Goal: Task Accomplishment & Management: Manage account settings

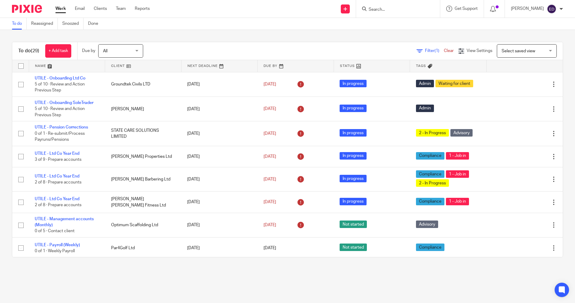
click at [393, 5] on form at bounding box center [400, 8] width 64 height 7
click at [394, 11] on input "Search" at bounding box center [395, 9] width 54 height 5
type input "paye"
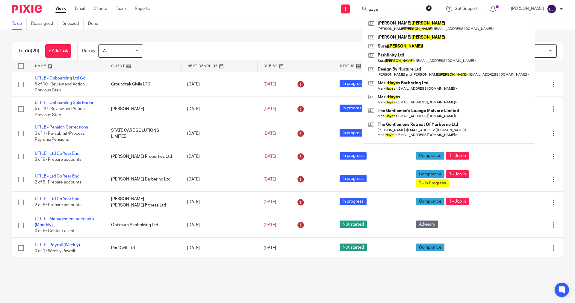
drag, startPoint x: 394, startPoint y: 11, endPoint x: 298, endPoint y: 10, distance: 96.1
click at [298, 10] on div "Send new email Create task Add client Request signature paye Adam Payne Adam Pa…" at bounding box center [367, 9] width 416 height 18
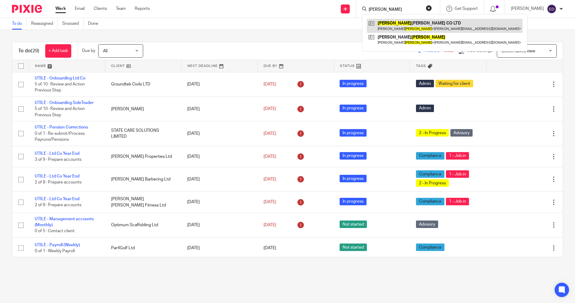
type input "adkins"
click at [403, 23] on link at bounding box center [445, 26] width 156 height 14
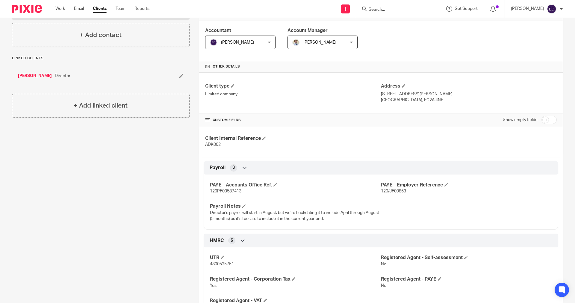
scroll to position [60, 0]
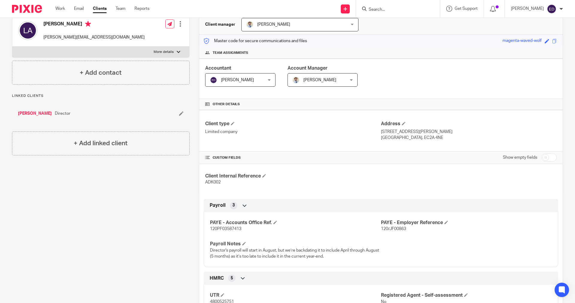
click at [28, 112] on link "[PERSON_NAME]" at bounding box center [35, 114] width 34 height 6
click at [34, 114] on link "[PERSON_NAME]" at bounding box center [35, 114] width 34 height 6
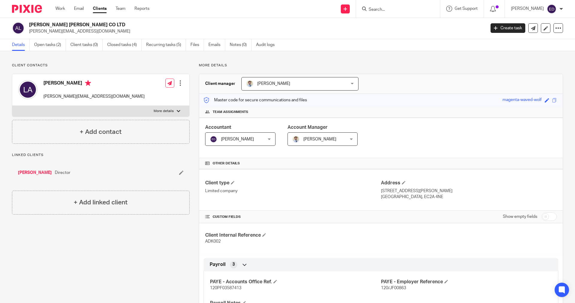
scroll to position [0, 0]
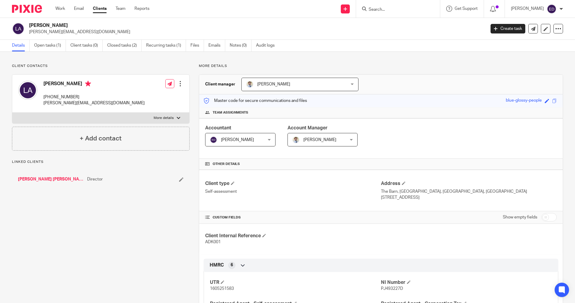
scroll to position [161, 0]
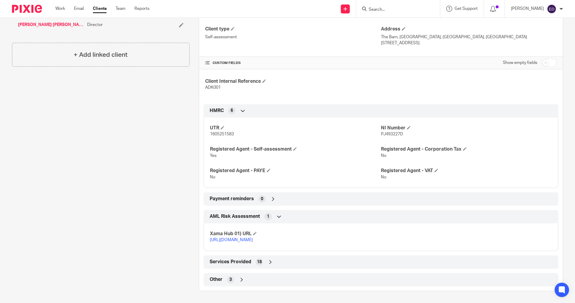
click at [249, 281] on div "Other 3" at bounding box center [380, 280] width 345 height 10
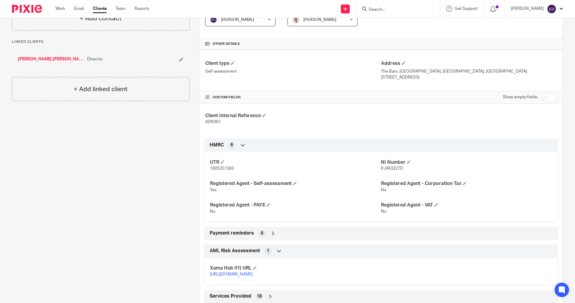
scroll to position [31, 0]
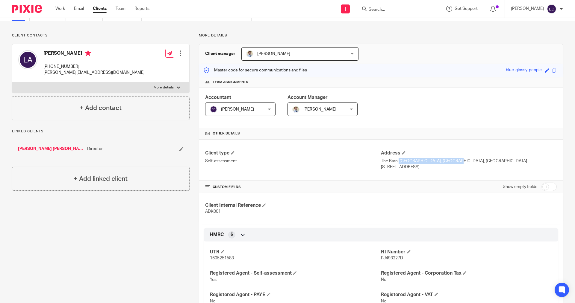
drag, startPoint x: 379, startPoint y: 161, endPoint x: 430, endPoint y: 163, distance: 51.8
click at [430, 163] on p "The Barn, Birchencliffe Farm, Shrigley Road, Pott Shrigley" at bounding box center [469, 161] width 176 height 6
copy p "The Barn, Birchencliffe Farm"
drag, startPoint x: 433, startPoint y: 161, endPoint x: 458, endPoint y: 162, distance: 24.9
click at [458, 162] on p "The Barn, Birchencliffe Farm, Shrigley Road, Pott Shrigley" at bounding box center [469, 161] width 176 height 6
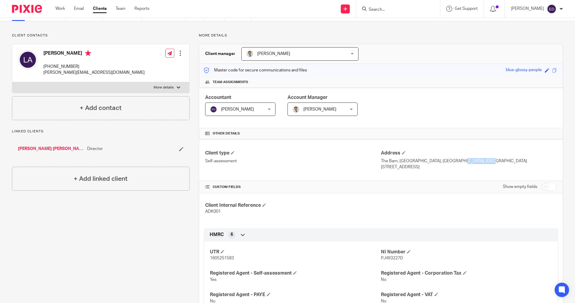
copy p "Shrigley Road"
drag, startPoint x: 460, startPoint y: 160, endPoint x: 486, endPoint y: 162, distance: 26.7
click at [486, 162] on p "The Barn, Birchencliffe Farm, Shrigley Road, Pott Shrigley" at bounding box center [469, 161] width 176 height 6
click at [487, 162] on p "The Barn, Birchencliffe Farm, Shrigley Road, Pott Shrigley" at bounding box center [469, 161] width 176 height 6
drag, startPoint x: 461, startPoint y: 161, endPoint x: 484, endPoint y: 161, distance: 23.6
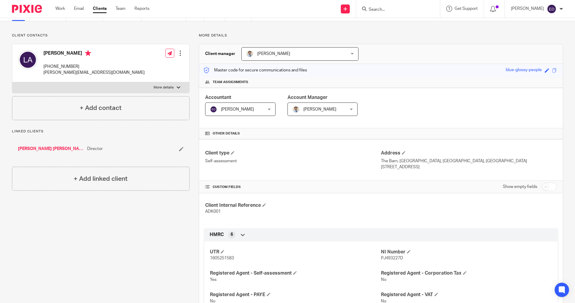
click at [484, 161] on p "The Barn, Birchencliffe Farm, Shrigley Road, Pott Shrigley" at bounding box center [469, 161] width 176 height 6
copy p "Pott Shrigley"
drag, startPoint x: 378, startPoint y: 167, endPoint x: 401, endPoint y: 167, distance: 22.7
click at [401, 167] on p "Macclesfield, SK10 5SE" at bounding box center [469, 167] width 176 height 6
copy p "Macclesfield"
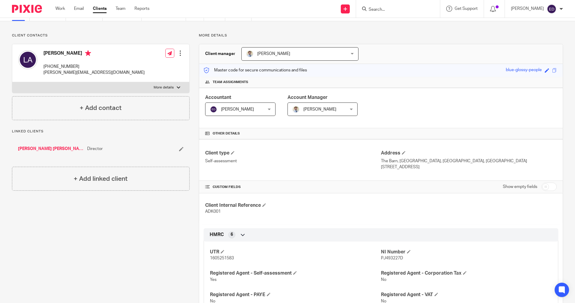
drag, startPoint x: 404, startPoint y: 167, endPoint x: 422, endPoint y: 167, distance: 18.0
click at [422, 167] on p "Macclesfield, SK10 5SE" at bounding box center [469, 167] width 176 height 6
copy p "SK10 5SE"
click at [385, 16] on div at bounding box center [398, 9] width 84 height 18
click at [388, 9] on input "Search" at bounding box center [395, 9] width 54 height 5
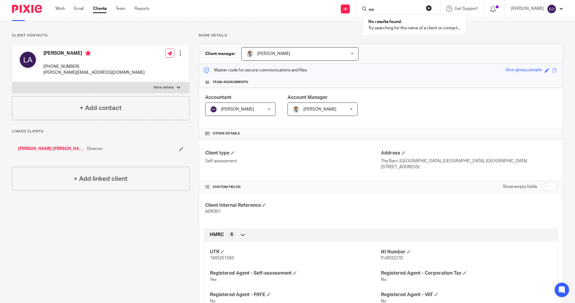
type input "w"
click at [106, 12] on link "Clients" at bounding box center [100, 9] width 14 height 6
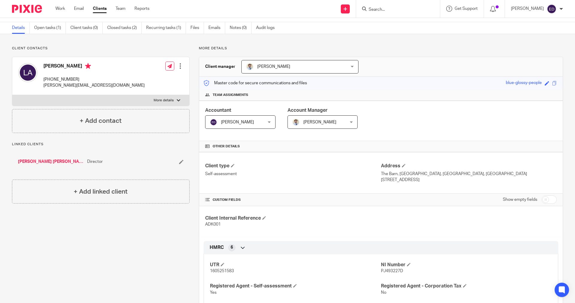
scroll to position [0, 0]
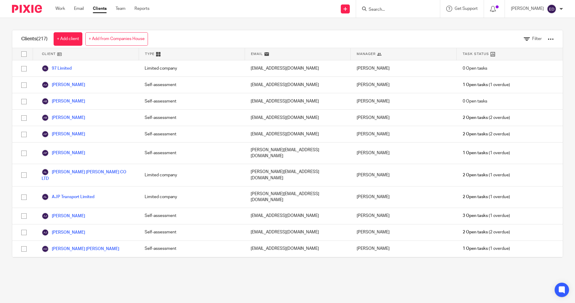
click at [526, 35] on div "Filter" at bounding box center [533, 39] width 39 height 18
click at [532, 41] on span "Filter" at bounding box center [537, 39] width 10 height 4
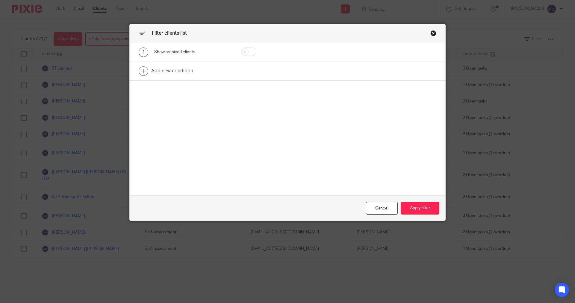
click at [250, 51] on input "checkbox" at bounding box center [248, 52] width 15 height 8
checkbox input "true"
click at [415, 212] on button "Apply filter" at bounding box center [419, 208] width 39 height 13
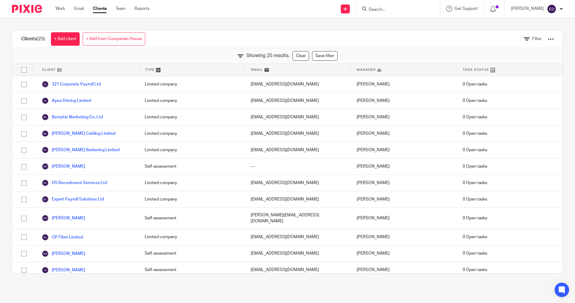
click at [398, 11] on input "Search" at bounding box center [395, 9] width 54 height 5
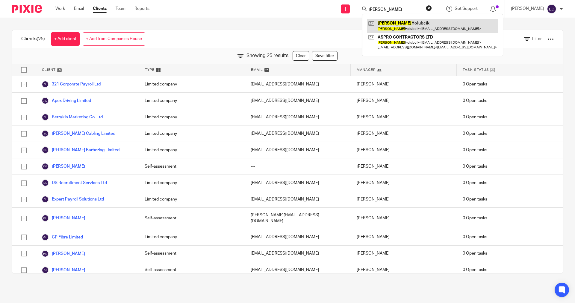
type input "carlos"
click at [404, 21] on link at bounding box center [432, 26] width 131 height 14
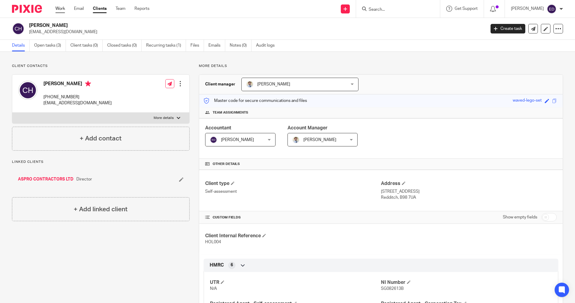
click at [59, 9] on link "Work" at bounding box center [60, 9] width 10 height 6
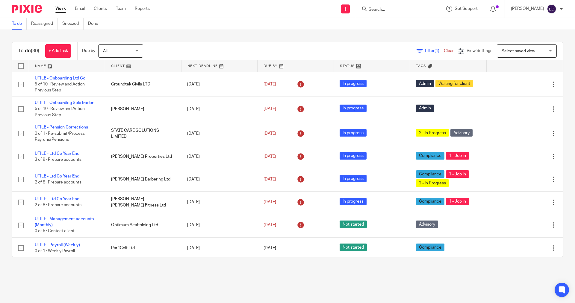
click at [515, 51] on span "Select saved view" at bounding box center [518, 51] width 34 height 4
click at [347, 40] on div "To do (30) + Add task Due by All All [DATE] [DATE] This week Next week This mon…" at bounding box center [287, 150] width 575 height 240
click at [507, 50] on span "Select saved view" at bounding box center [518, 51] width 34 height 4
click at [344, 49] on div "Filter (1) Clear View Settings View Settings (1) Filters Clear Save Manage save…" at bounding box center [358, 50] width 409 height 13
click at [434, 50] on span "(1)" at bounding box center [436, 51] width 5 height 4
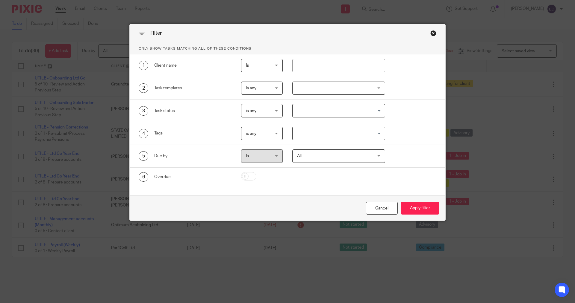
click at [265, 86] on span "is any" at bounding box center [260, 88] width 29 height 13
click at [311, 92] on div at bounding box center [338, 88] width 93 height 13
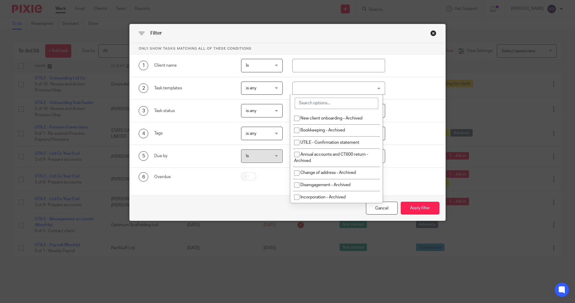
click at [308, 100] on input "search" at bounding box center [335, 103] width 83 height 11
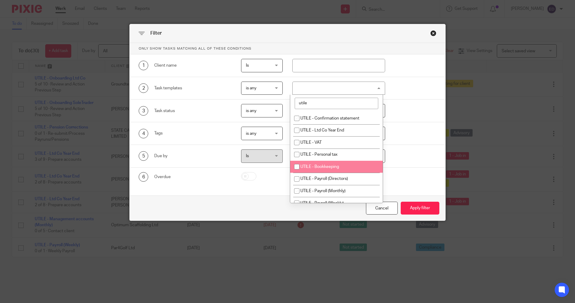
type input "utile"
click at [347, 169] on li "UTILE - Bookkeeping" at bounding box center [336, 167] width 92 height 12
checkbox input "true"
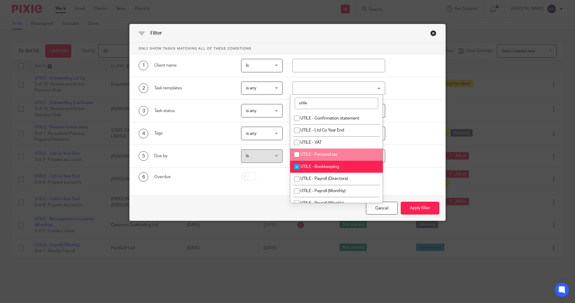
click at [405, 198] on div "Cancel Apply filter" at bounding box center [287, 208] width 315 height 25
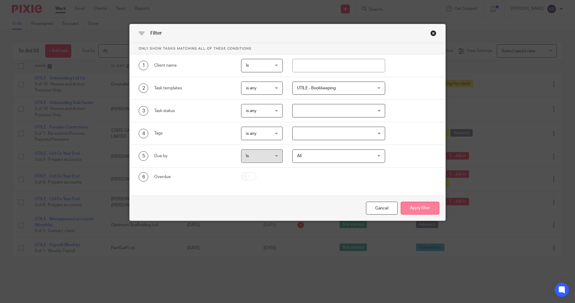
click at [414, 206] on button "Apply filter" at bounding box center [419, 208] width 39 height 13
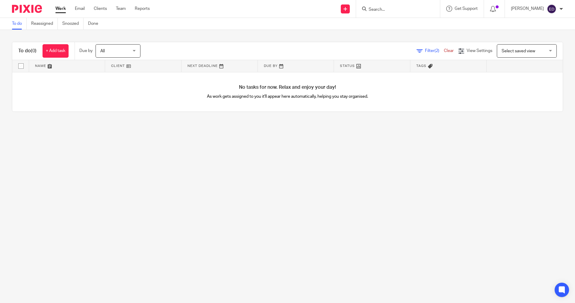
click at [434, 53] on span "(2)" at bounding box center [436, 51] width 5 height 4
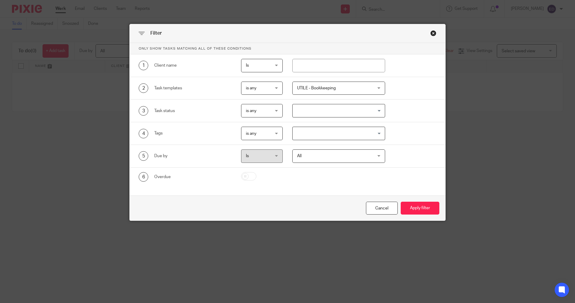
click at [300, 91] on span "UTILE - Bookkeeping" at bounding box center [332, 88] width 70 height 13
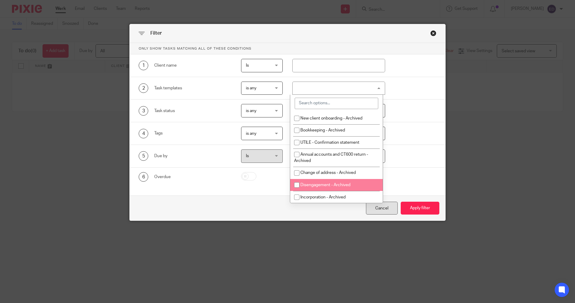
click at [388, 214] on div "Cancel" at bounding box center [382, 208] width 32 height 13
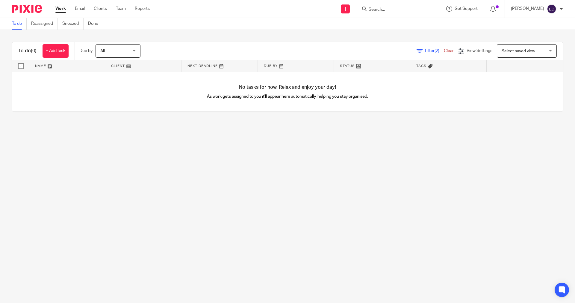
click at [65, 7] on link "Work" at bounding box center [60, 9] width 10 height 6
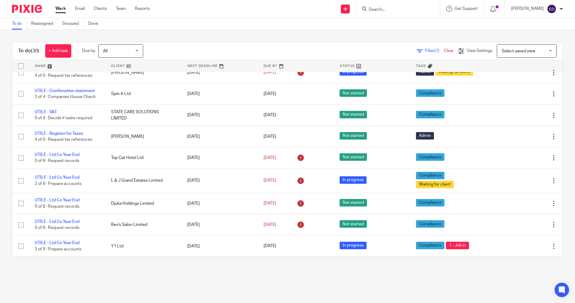
scroll to position [305, 0]
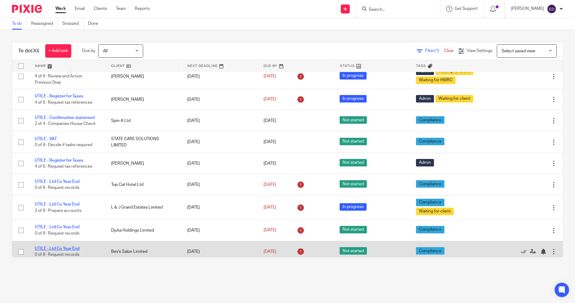
click at [67, 250] on link "UTILE - Ltd Co Year End" at bounding box center [57, 249] width 45 height 4
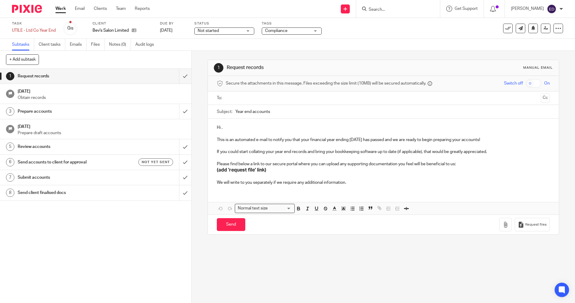
click at [238, 99] on input "text" at bounding box center [383, 98] width 310 height 7
click at [219, 128] on p "Hi ," at bounding box center [383, 129] width 332 height 6
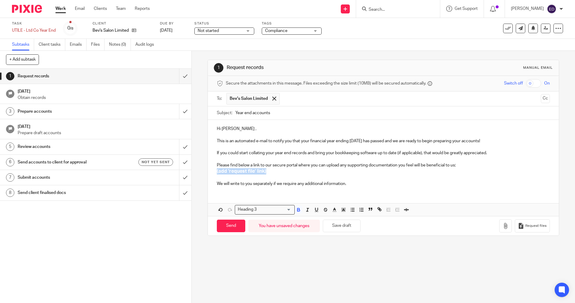
drag, startPoint x: 242, startPoint y: 172, endPoint x: 215, endPoint y: 170, distance: 27.3
click at [217, 170] on h3 "(add 'request file' link)" at bounding box center [383, 171] width 332 height 6
click at [525, 227] on span "Request files" at bounding box center [535, 226] width 21 height 5
click at [244, 115] on input "Year end accounts" at bounding box center [392, 113] width 314 height 13
click at [252, 112] on input "Year End accounts" at bounding box center [392, 113] width 314 height 13
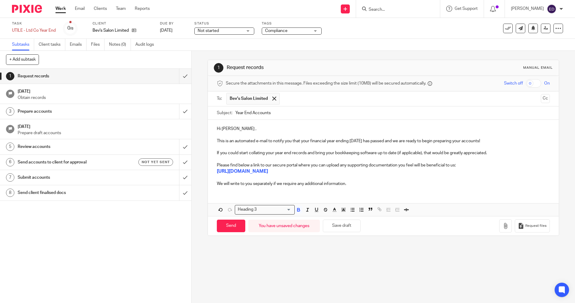
type input "Year End Accounts"
click at [353, 140] on p "This is an automated e-mail to notify you that your financial year ending 30 Ju…" at bounding box center [383, 141] width 332 height 6
drag, startPoint x: 422, startPoint y: 151, endPoint x: 306, endPoint y: 153, distance: 115.5
click at [306, 153] on p "If you could start collating your year end records and bring your bookkeeping s…" at bounding box center [383, 153] width 332 height 6
drag, startPoint x: 226, startPoint y: 231, endPoint x: 226, endPoint y: 227, distance: 4.2
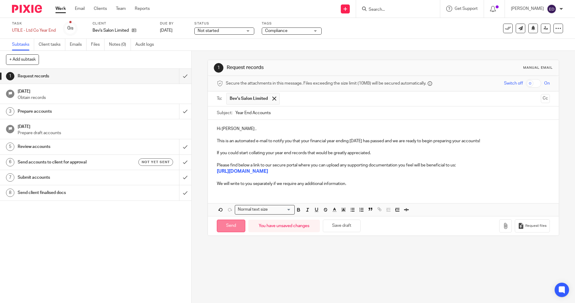
click at [226, 227] on input "Send" at bounding box center [231, 226] width 28 height 13
type input "Sent"
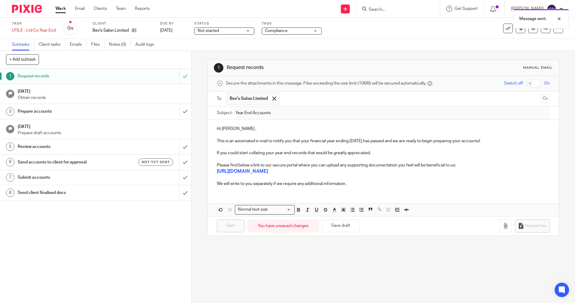
click at [317, 31] on div "Compliance" at bounding box center [292, 31] width 60 height 7
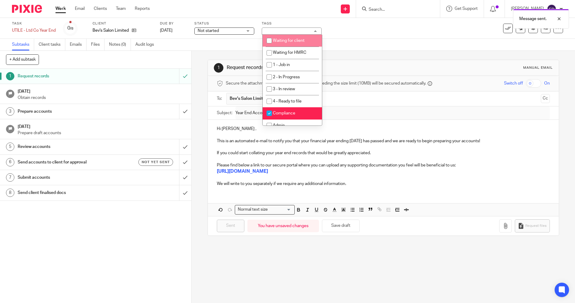
click at [294, 38] on li "Waiting for client" at bounding box center [291, 41] width 59 height 12
checkbox input "true"
click at [271, 277] on div "1 Request records Manual email Secure the attachments in this message. Files ex…" at bounding box center [383, 177] width 383 height 253
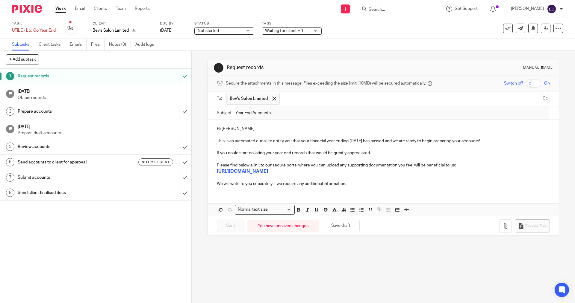
click at [55, 11] on div "Work Email Clients Team Reports Work Email Clients Team Reports Settings" at bounding box center [103, 9] width 109 height 18
click at [59, 10] on link "Work" at bounding box center [60, 9] width 10 height 6
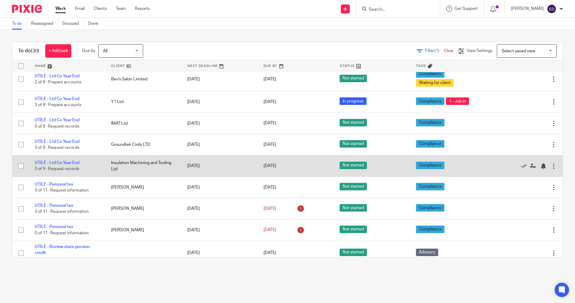
scroll to position [487, 0]
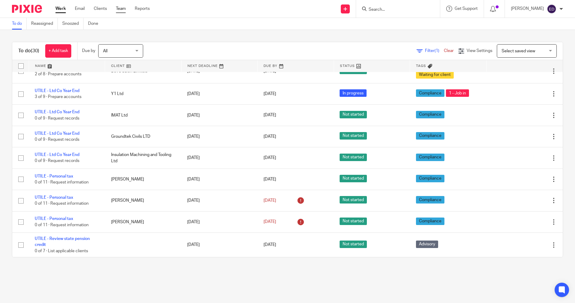
click at [120, 6] on link "Team" at bounding box center [121, 9] width 10 height 6
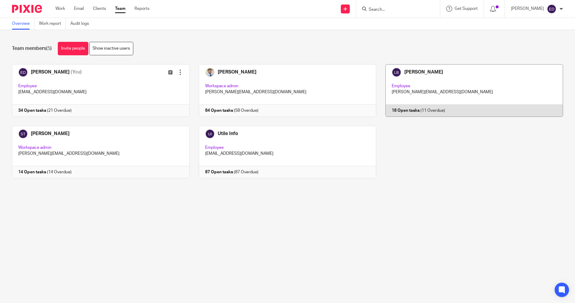
click at [446, 89] on link at bounding box center [469, 90] width 187 height 53
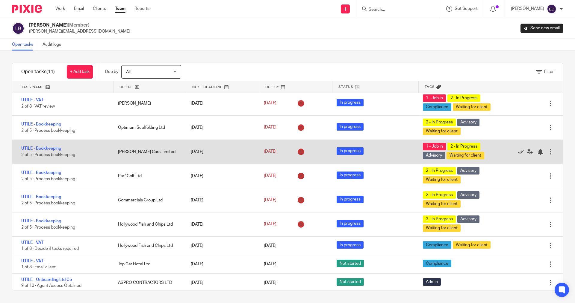
scroll to position [40, 0]
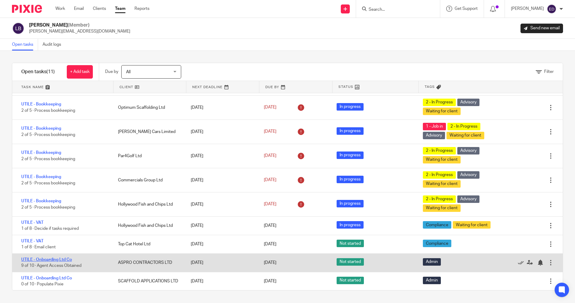
click at [61, 259] on link "UTILE - Onboarding Ltd Co" at bounding box center [46, 260] width 51 height 4
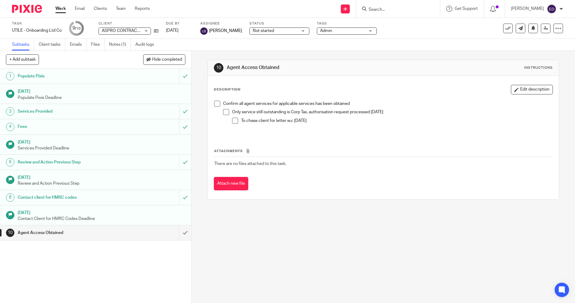
click at [64, 7] on link "Work" at bounding box center [60, 9] width 10 height 6
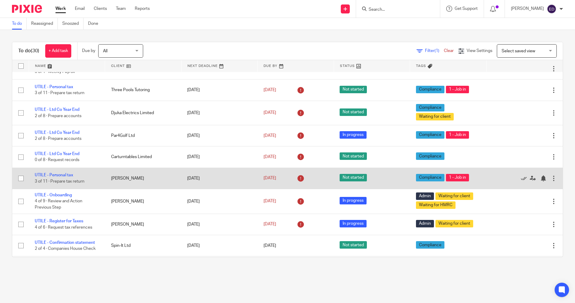
scroll to position [239, 0]
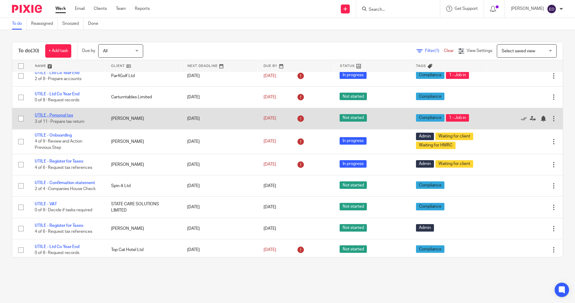
click at [51, 114] on link "UTILE - Personal tax" at bounding box center [54, 115] width 38 height 4
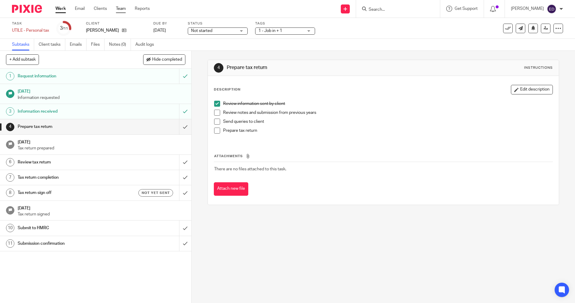
click at [122, 8] on link "Team" at bounding box center [121, 9] width 10 height 6
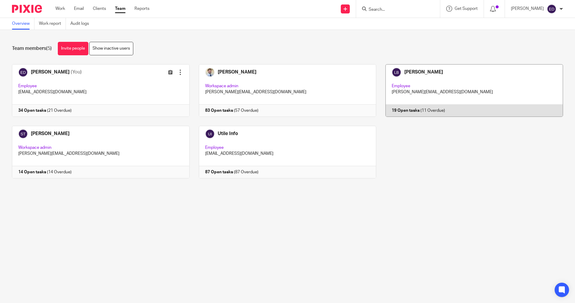
click at [418, 74] on link at bounding box center [469, 90] width 187 height 53
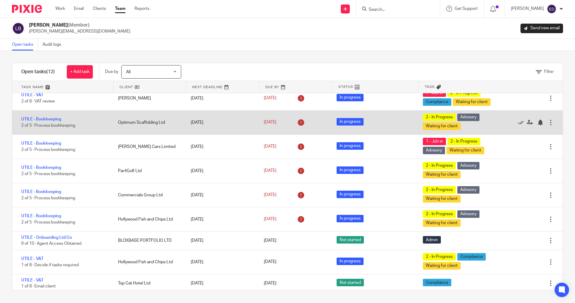
scroll to position [65, 0]
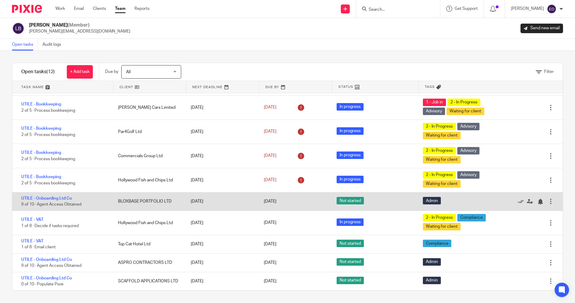
click at [122, 204] on div "BLOXBASE PORTFOLIO LTD" at bounding box center [148, 202] width 73 height 12
click at [72, 197] on link "UTILE - Onboarding Ltd Co" at bounding box center [46, 199] width 51 height 4
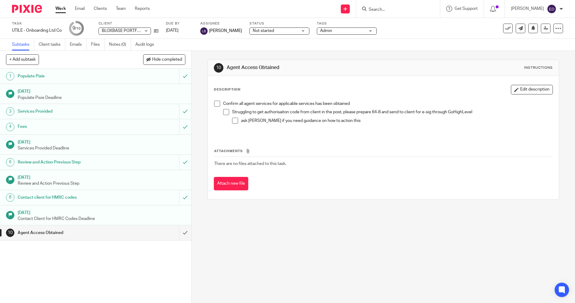
click at [66, 7] on ul "Work Email Clients Team Reports" at bounding box center [106, 9] width 103 height 6
click at [64, 9] on link "Work" at bounding box center [60, 9] width 10 height 6
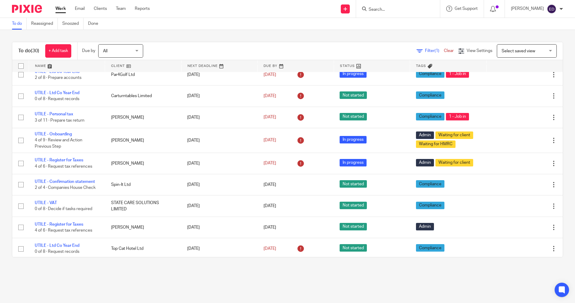
scroll to position [269, 0]
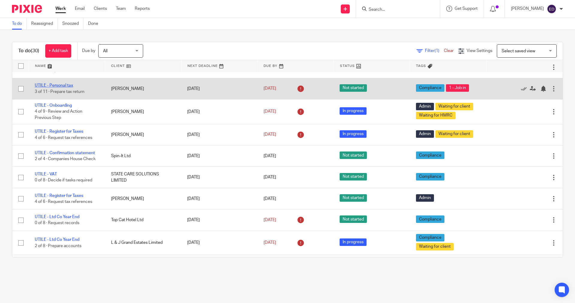
click at [57, 86] on link "UTILE - Personal tax" at bounding box center [54, 85] width 38 height 4
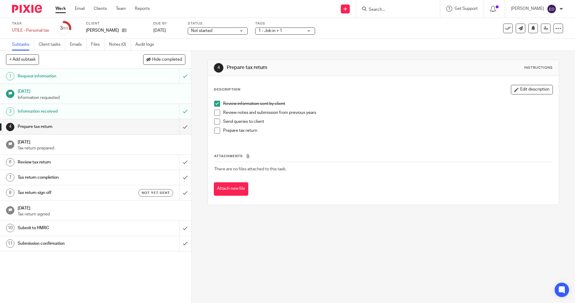
click at [216, 113] on span at bounding box center [217, 113] width 6 height 6
click at [215, 122] on span at bounding box center [217, 122] width 6 height 6
click at [214, 133] on span at bounding box center [217, 131] width 6 height 6
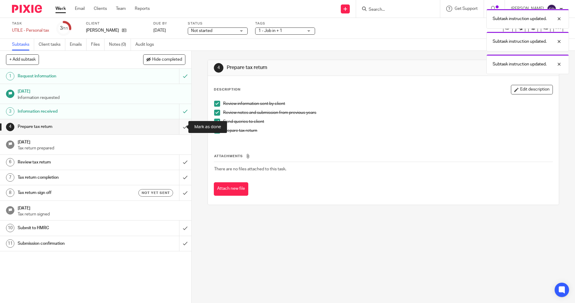
click at [176, 127] on input "submit" at bounding box center [95, 126] width 191 height 15
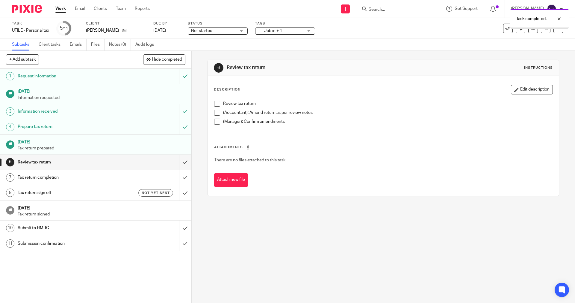
click at [224, 33] on span "Not started" at bounding box center [213, 31] width 45 height 6
click at [215, 56] on li "In progress" at bounding box center [218, 53] width 59 height 12
click at [303, 32] on span "1 - Job in + 1" at bounding box center [280, 31] width 45 height 6
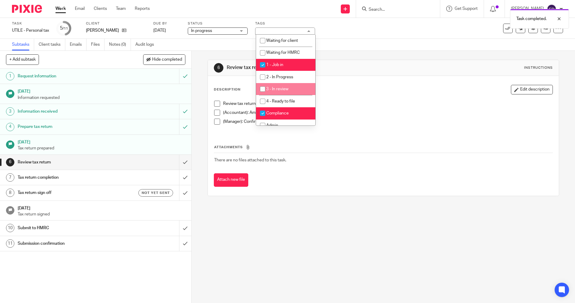
click at [276, 87] on li "3 - In review" at bounding box center [285, 89] width 59 height 12
checkbox input "true"
click at [276, 65] on span "1 - Job in" at bounding box center [274, 65] width 17 height 4
checkbox input "false"
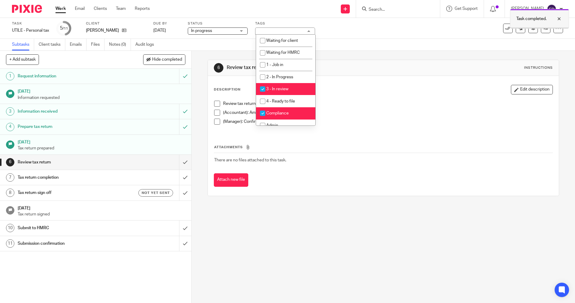
click at [559, 19] on div at bounding box center [554, 18] width 16 height 7
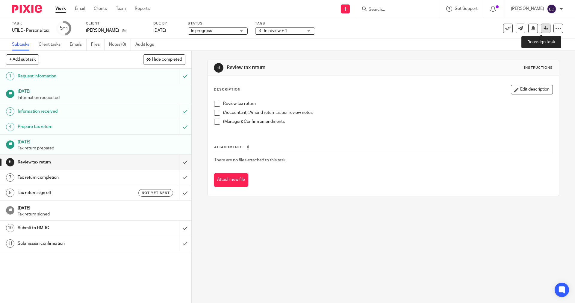
click at [543, 29] on icon at bounding box center [545, 28] width 4 height 4
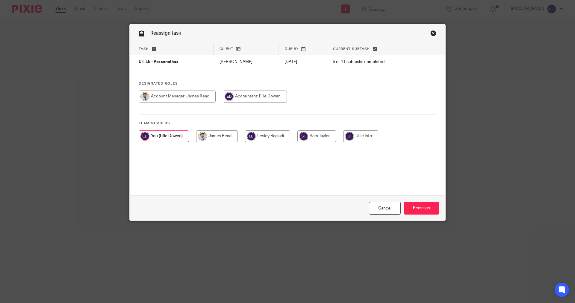
click at [209, 139] on input "radio" at bounding box center [217, 136] width 42 height 12
radio input "true"
click at [421, 210] on input "Reassign" at bounding box center [421, 208] width 36 height 13
